Goal: Information Seeking & Learning: Learn about a topic

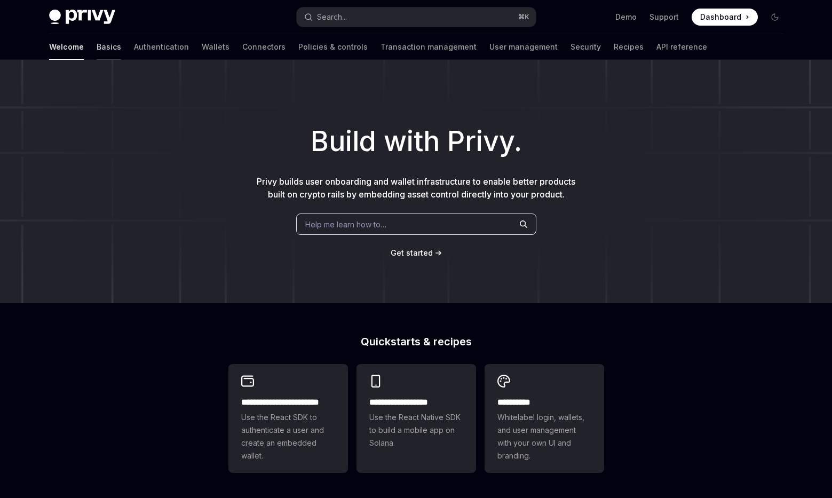
click at [97, 50] on link "Basics" at bounding box center [109, 47] width 25 height 26
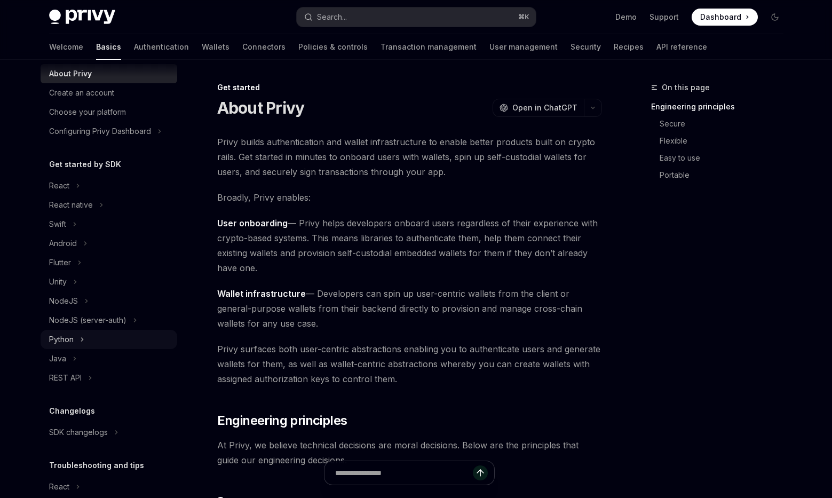
scroll to position [28, 0]
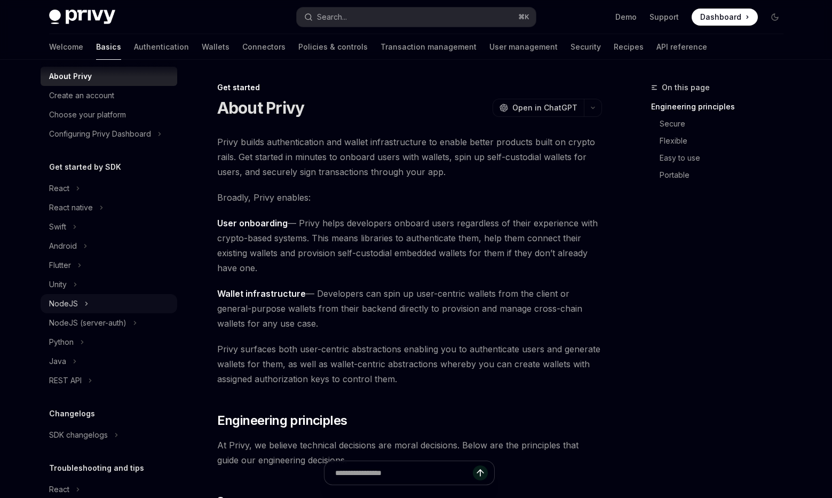
click at [100, 303] on div "NodeJS" at bounding box center [109, 303] width 137 height 19
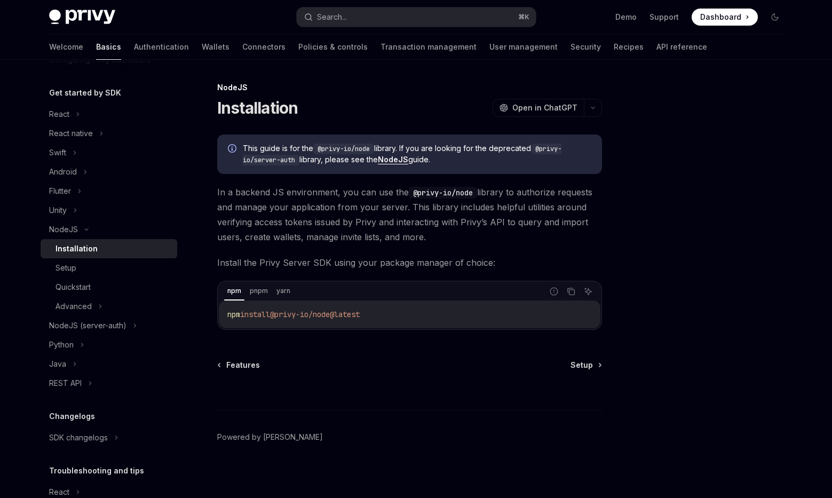
scroll to position [3, 0]
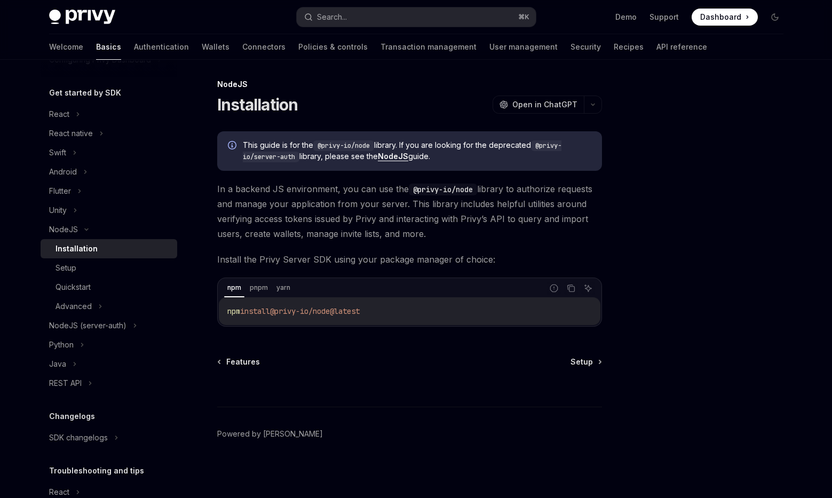
click at [268, 225] on span "In a backend JS environment, you can use the @privy-io/node library to authoriz…" at bounding box center [409, 211] width 385 height 60
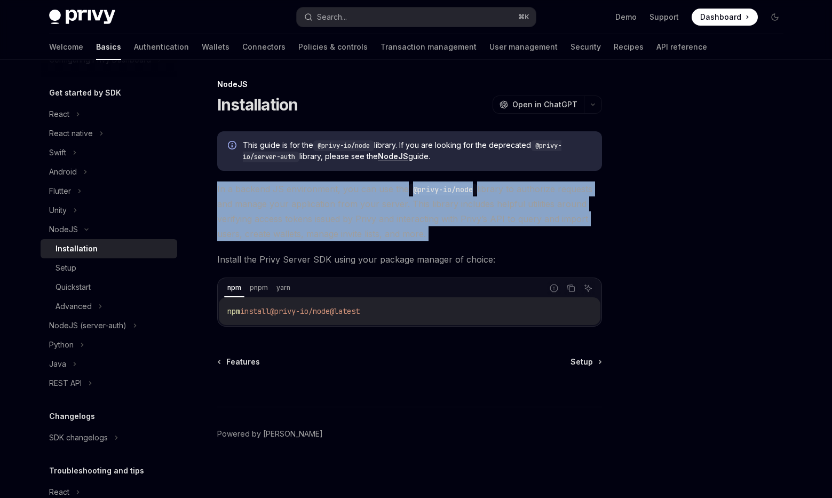
click at [268, 225] on span "In a backend JS environment, you can use the @privy-io/node library to authoriz…" at bounding box center [409, 211] width 385 height 60
click at [284, 216] on span "In a backend JS environment, you can use the @privy-io/node library to authoriz…" at bounding box center [409, 211] width 385 height 60
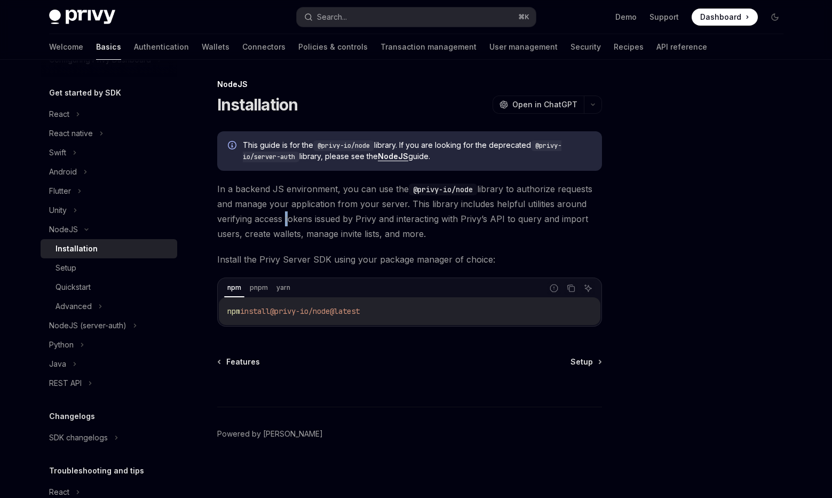
click at [284, 216] on span "In a backend JS environment, you can use the @privy-io/node library to authoriz…" at bounding box center [409, 211] width 385 height 60
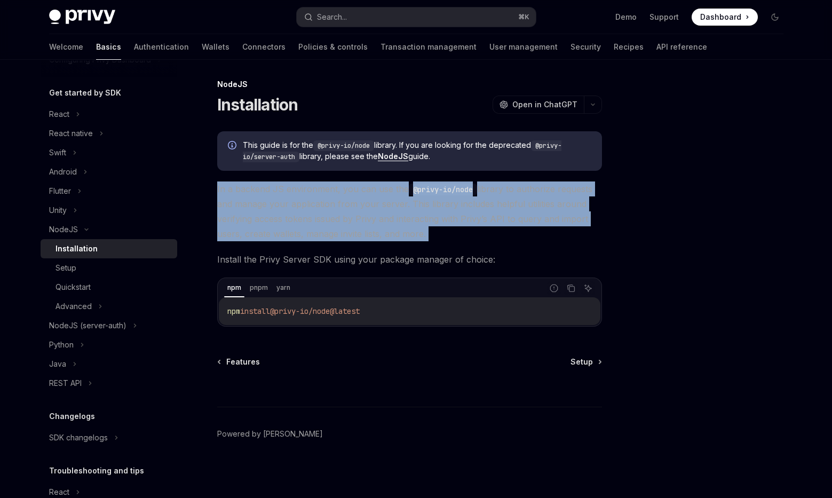
click at [284, 216] on span "In a backend JS environment, you can use the @privy-io/node library to authoriz…" at bounding box center [409, 211] width 385 height 60
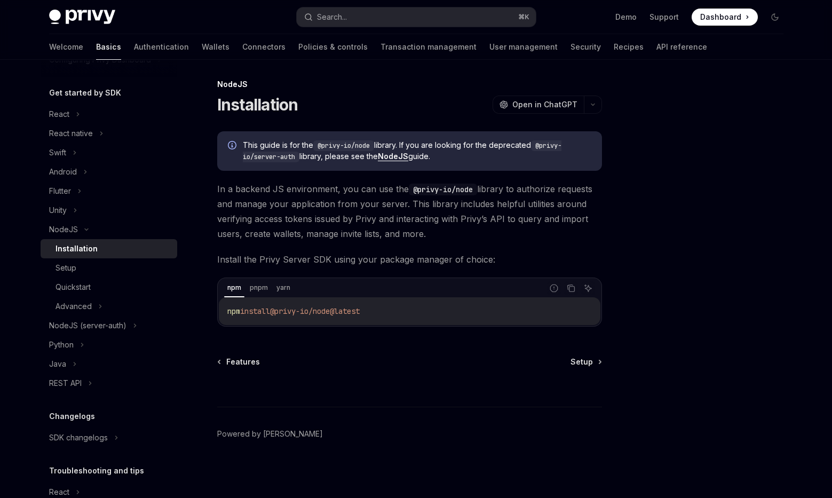
click at [289, 236] on span "In a backend JS environment, you can use the @privy-io/node library to authoriz…" at bounding box center [409, 211] width 385 height 60
click at [289, 232] on span "In a backend JS environment, you can use the @privy-io/node library to authoriz…" at bounding box center [409, 211] width 385 height 60
click at [289, 220] on span "In a backend JS environment, you can use the @privy-io/node library to authoriz…" at bounding box center [409, 211] width 385 height 60
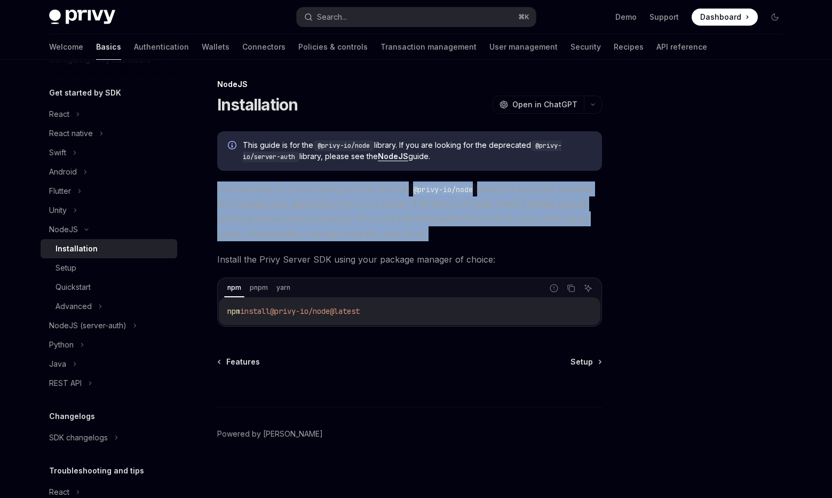
click at [289, 220] on span "In a backend JS environment, you can use the @privy-io/node library to authoriz…" at bounding box center [409, 211] width 385 height 60
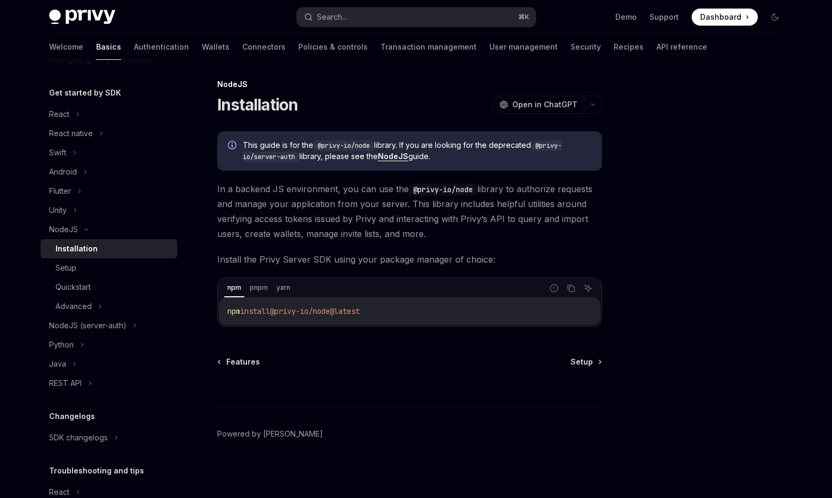
click at [288, 235] on span "In a backend JS environment, you can use the @privy-io/node library to authoriz…" at bounding box center [409, 211] width 385 height 60
click at [115, 316] on div "NodeJS (server-auth)" at bounding box center [109, 325] width 137 height 19
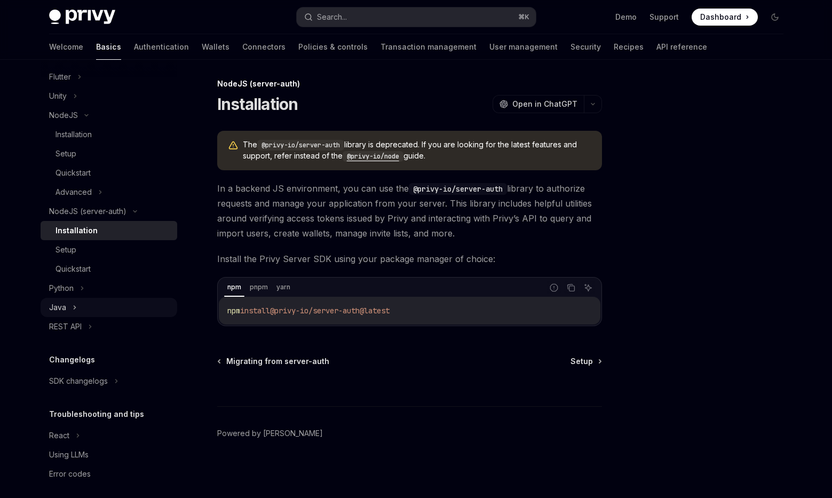
scroll to position [219, 0]
click at [116, 325] on div "REST API" at bounding box center [109, 324] width 137 height 19
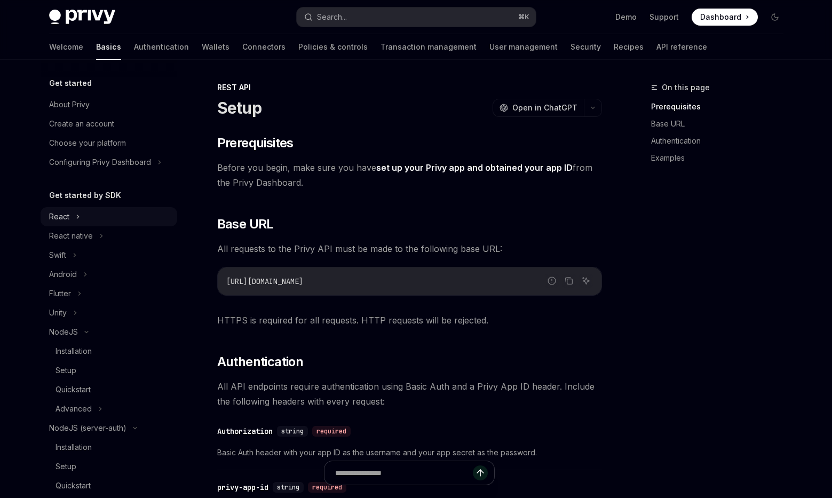
click at [112, 221] on div "React" at bounding box center [109, 216] width 137 height 19
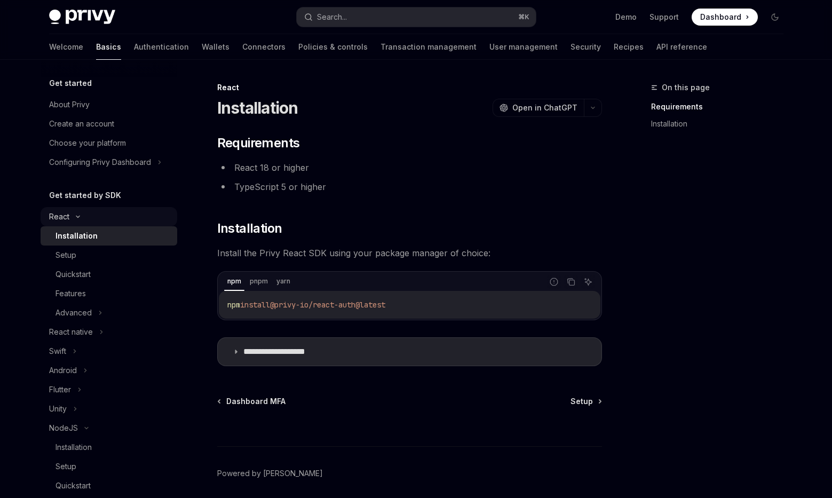
click at [112, 221] on div "React" at bounding box center [109, 216] width 137 height 19
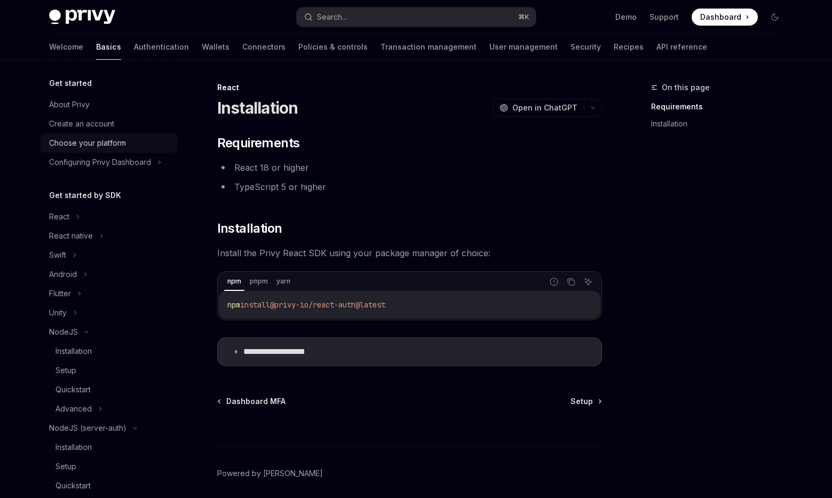
click at [130, 142] on div "Choose your platform" at bounding box center [110, 143] width 122 height 13
type textarea "*"
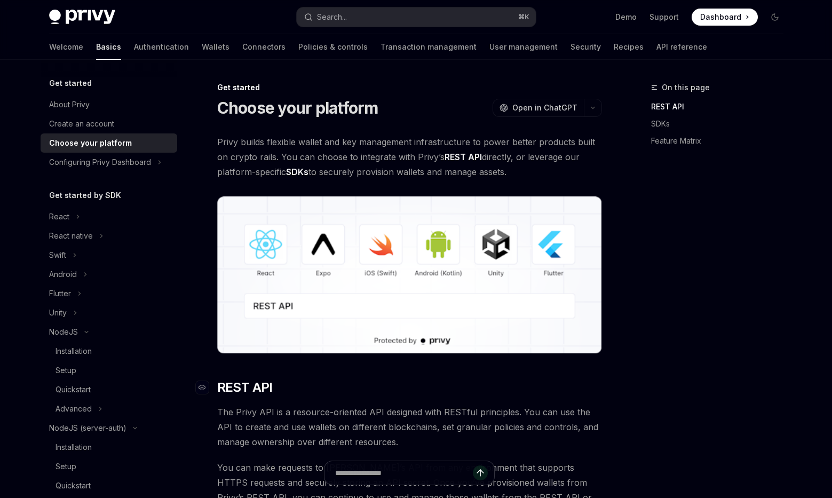
scroll to position [6, 0]
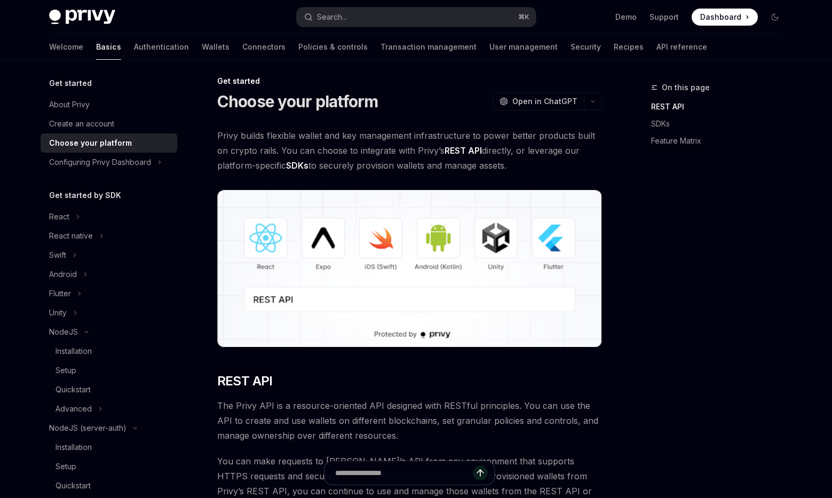
click at [313, 298] on img at bounding box center [409, 268] width 385 height 157
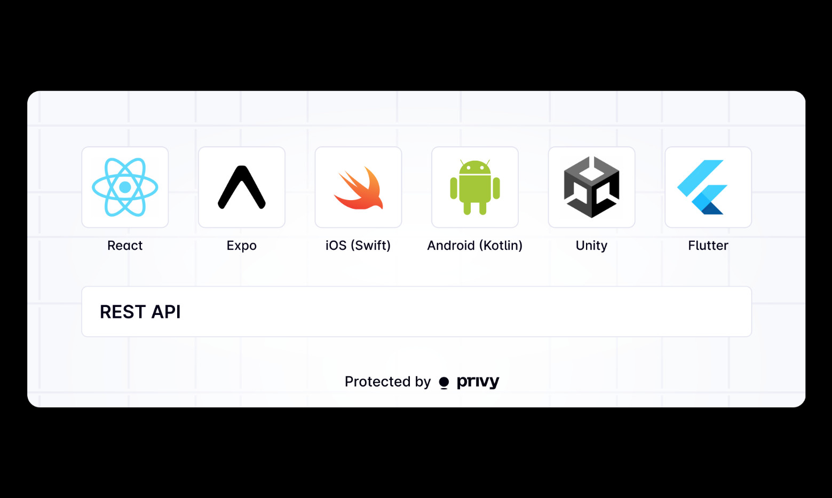
click at [311, 304] on img at bounding box center [416, 249] width 779 height 316
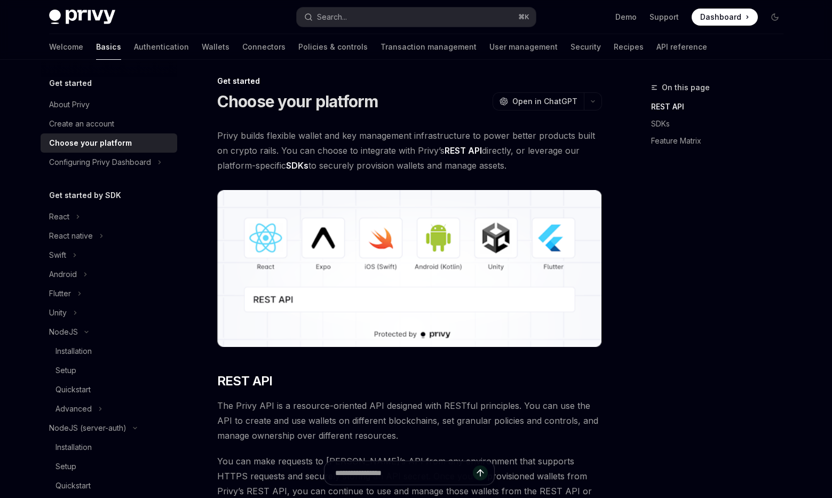
click at [378, 154] on span "Privy builds flexible wallet and key management infrastructure to power better …" at bounding box center [409, 150] width 385 height 45
click at [368, 154] on span "Privy builds flexible wallet and key management infrastructure to power better …" at bounding box center [409, 150] width 385 height 45
copy div "Lorem Ipsu dolo sita Consec... ⌘ A Elit Seddoei Temporinc Utlaboree Dolore... M…"
